Goal: Task Accomplishment & Management: Manage account settings

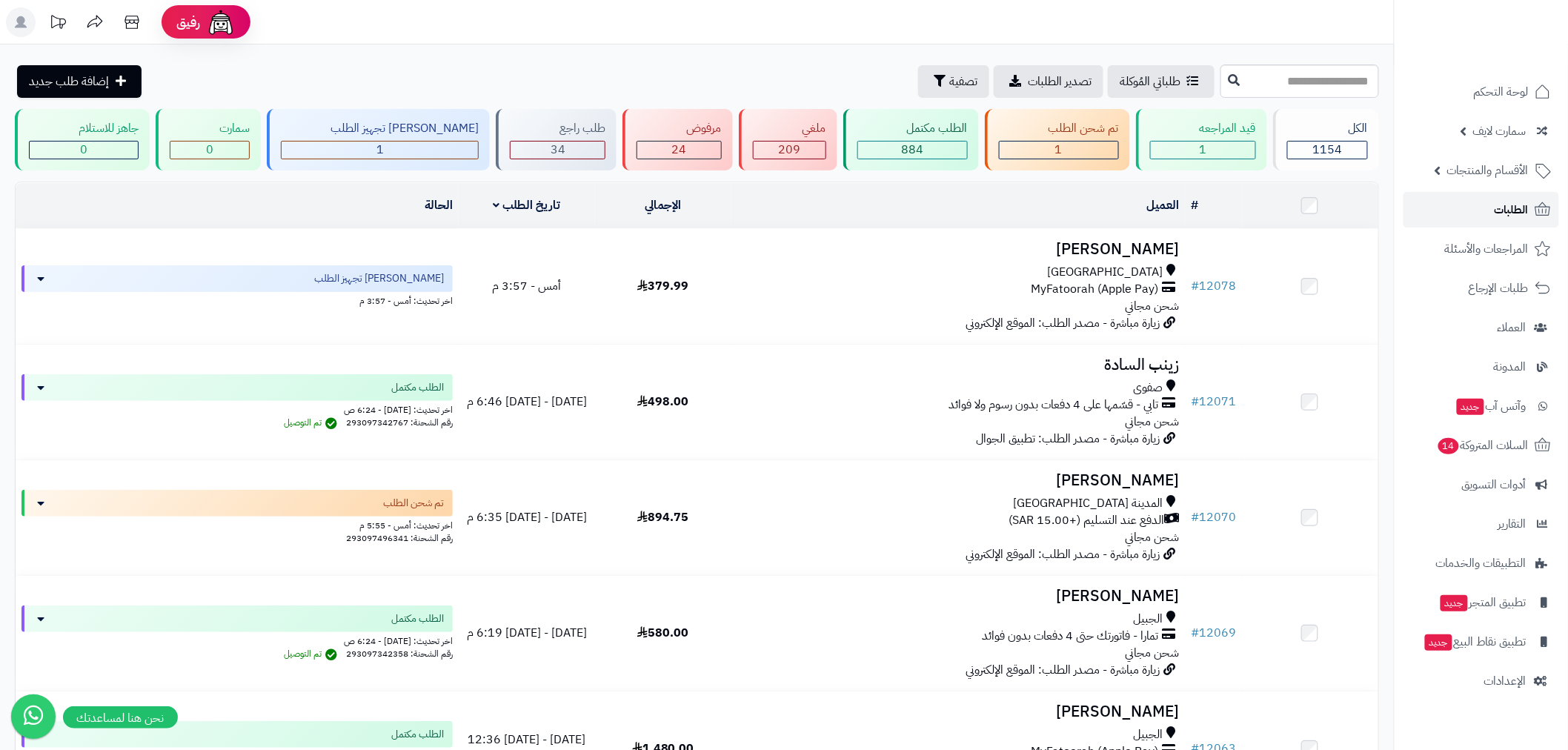
click at [1514, 205] on span "الطلبات" at bounding box center [1511, 209] width 34 height 21
click at [1503, 213] on span "الطلبات" at bounding box center [1511, 209] width 34 height 21
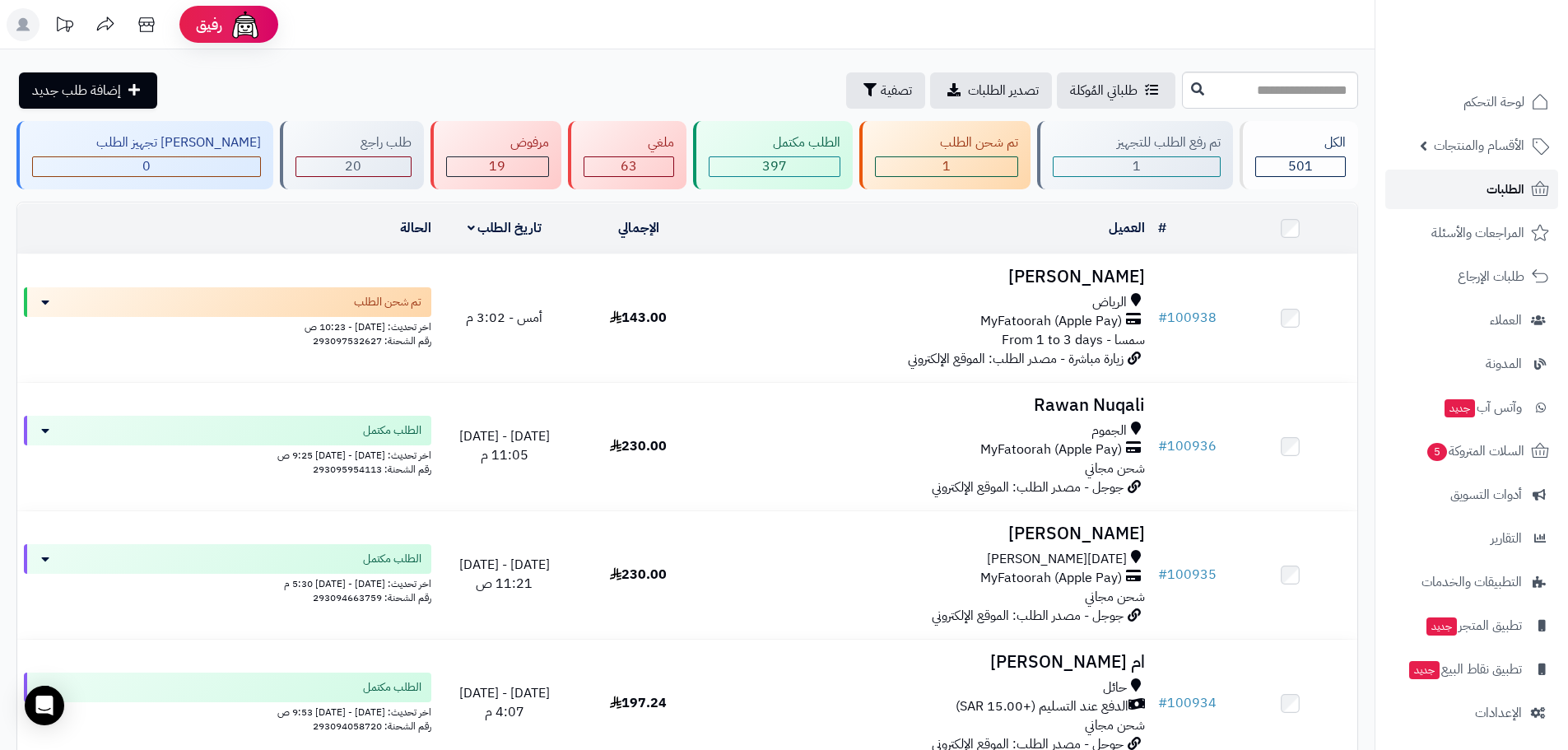
click at [1518, 201] on link "الطلبات" at bounding box center [1472, 189] width 172 height 40
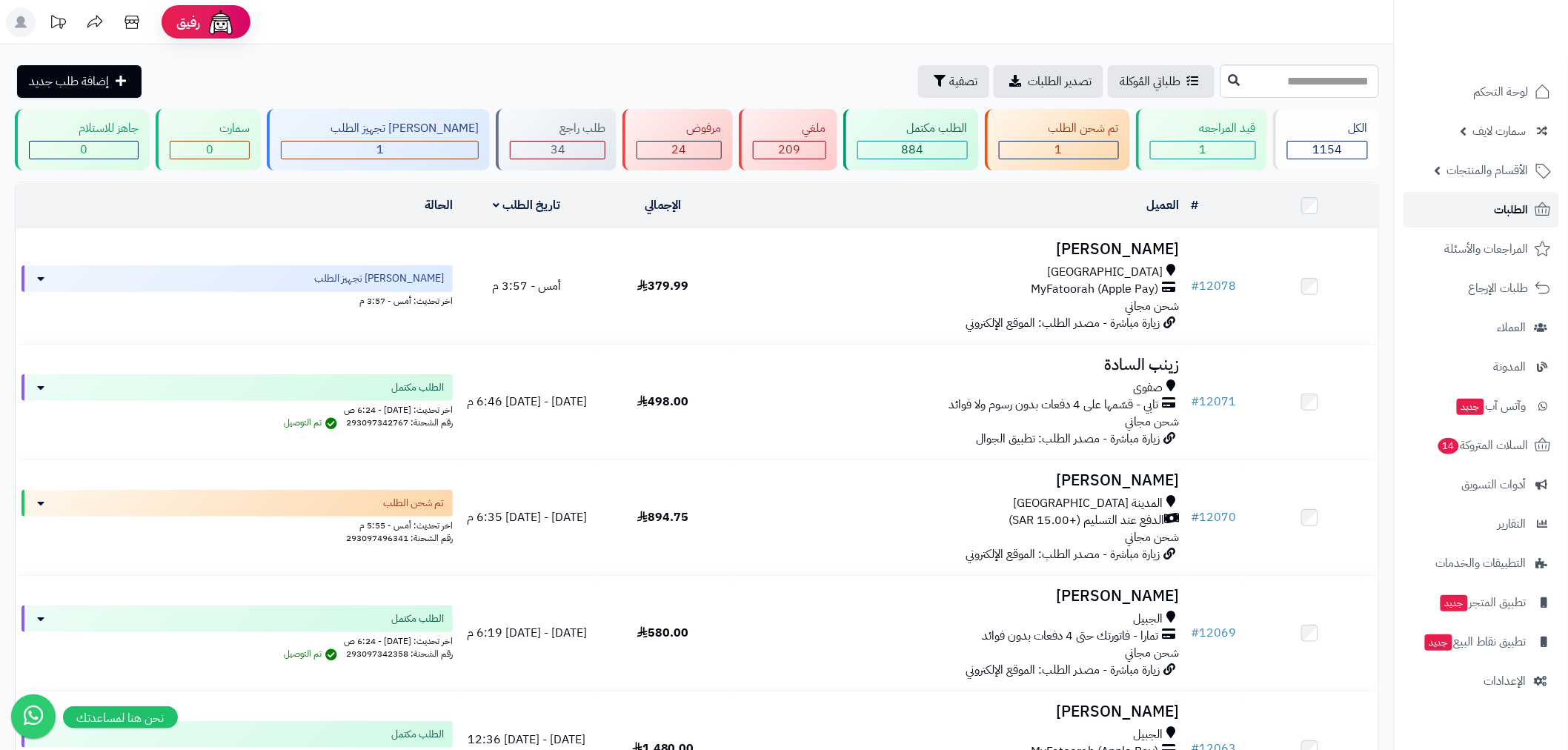
click at [1515, 211] on span "الطلبات" at bounding box center [1511, 209] width 34 height 21
